Goal: Task Accomplishment & Management: Manage account settings

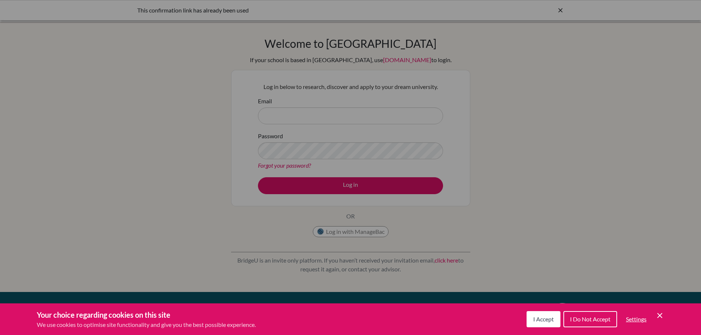
click at [549, 322] on span "I Accept" at bounding box center [543, 319] width 21 height 7
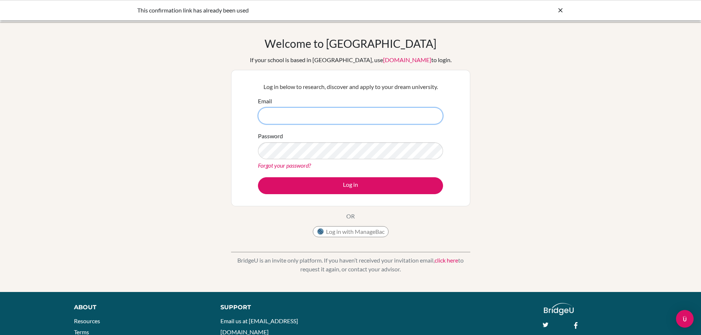
click at [349, 110] on input "Email" at bounding box center [350, 115] width 185 height 17
type input "k"
type input "krishks2008@gmail.com"
click at [258, 177] on button "Log in" at bounding box center [350, 185] width 185 height 17
click at [357, 230] on button "Log in with ManageBac" at bounding box center [351, 231] width 76 height 11
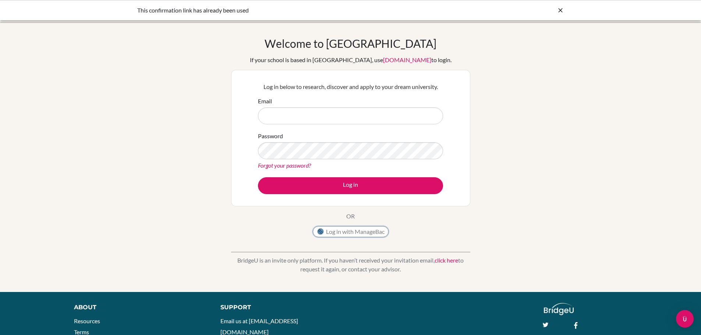
click at [351, 230] on button "Log in with ManageBac" at bounding box center [351, 231] width 76 height 11
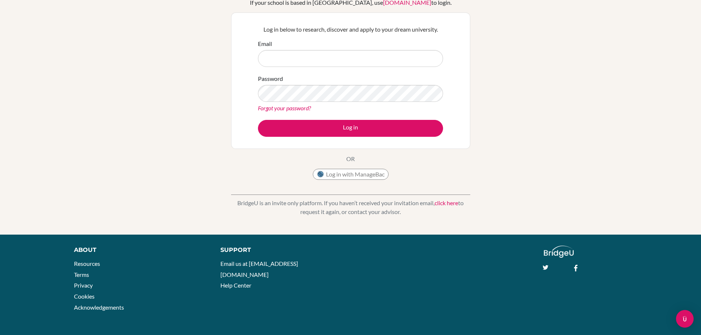
click at [317, 60] on input "Email" at bounding box center [350, 58] width 185 height 17
click at [338, 59] on input "Email" at bounding box center [350, 58] width 185 height 17
type input "k"
click at [362, 176] on button "Log in with ManageBac" at bounding box center [351, 174] width 76 height 11
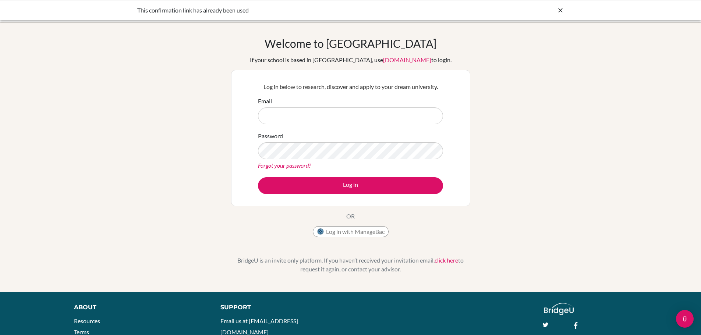
drag, startPoint x: 0, startPoint y: 0, endPoint x: 293, endPoint y: 121, distance: 316.9
click at [293, 121] on input "Email" at bounding box center [350, 115] width 185 height 17
type input "[PERSON_NAME][EMAIL_ADDRESS][PERSON_NAME][DOMAIN_NAME]"
click at [258, 177] on button "Log in" at bounding box center [350, 185] width 185 height 17
